Goal: Information Seeking & Learning: Learn about a topic

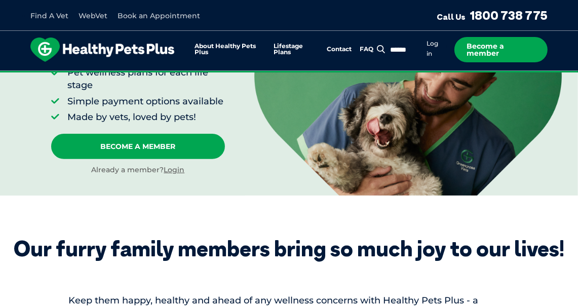
scroll to position [50, 0]
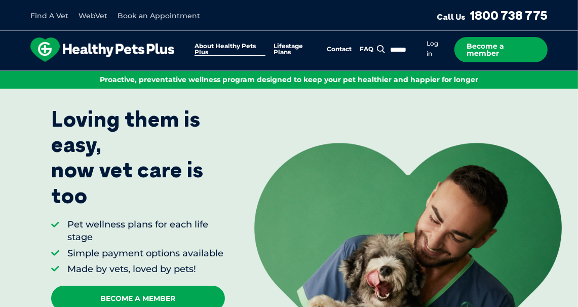
click at [228, 47] on link "About Healthy Pets Plus" at bounding box center [230, 49] width 71 height 13
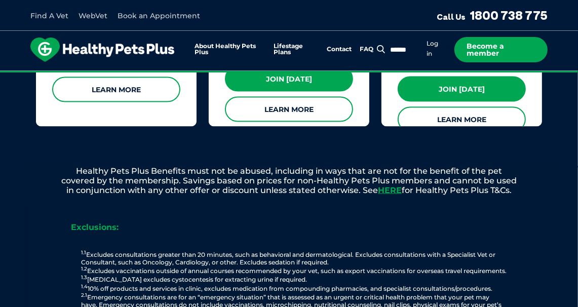
scroll to position [1114, 0]
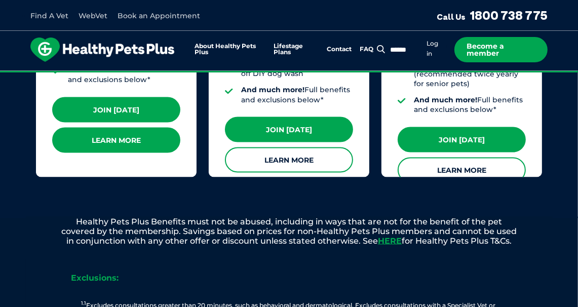
click at [141, 142] on link "Learn More" at bounding box center [116, 140] width 128 height 25
click at [118, 136] on link "Learn More" at bounding box center [116, 140] width 128 height 25
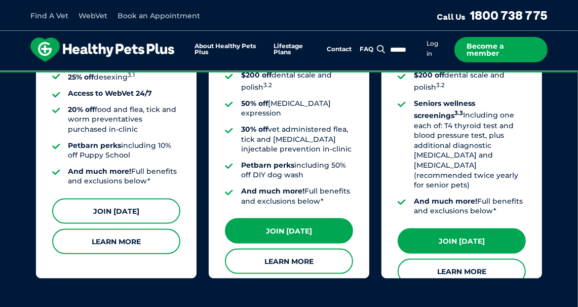
scroll to position [1215, 0]
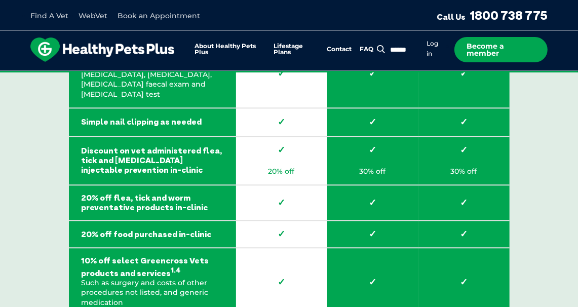
scroll to position [1519, 0]
